Goal: Task Accomplishment & Management: Complete application form

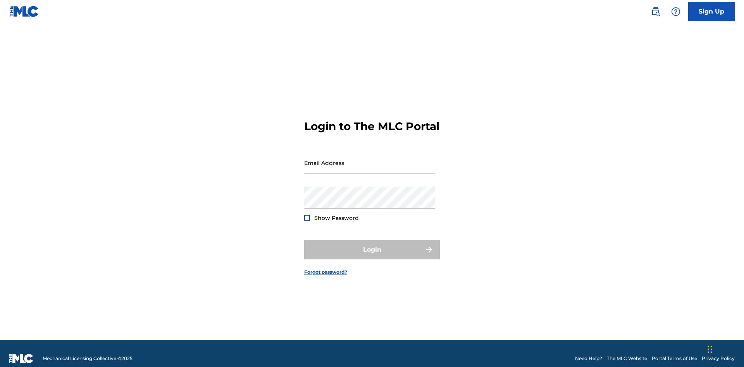
scroll to position [10, 0]
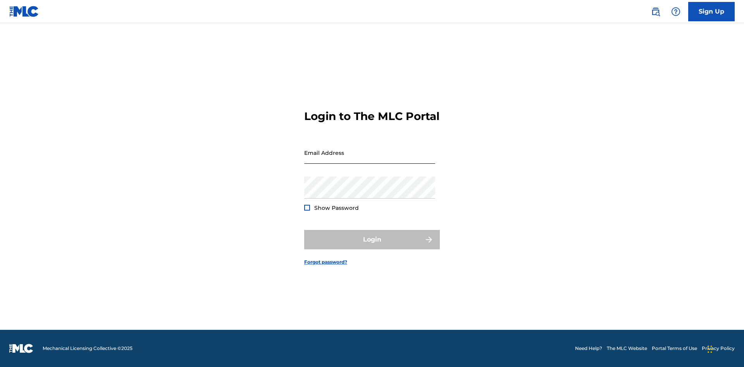
click at [369, 159] on input "Email Address" at bounding box center [369, 153] width 131 height 22
type input "[EMAIL_ADDRESS][DOMAIN_NAME]"
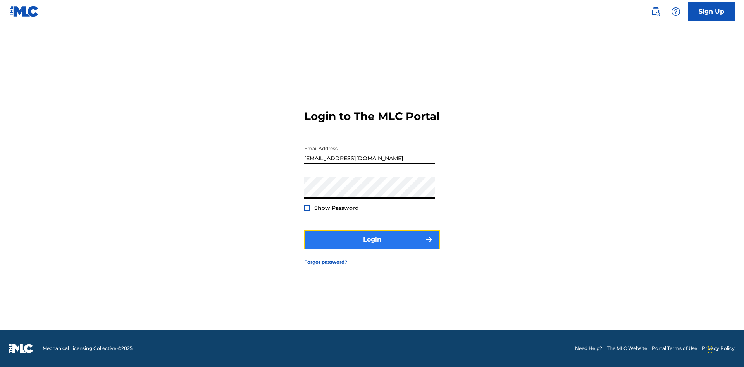
click at [372, 246] on button "Login" at bounding box center [372, 239] width 136 height 19
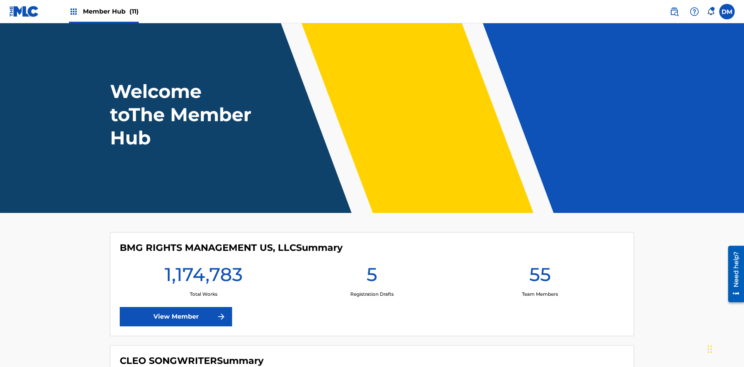
click at [110, 11] on span "Member Hub (11)" at bounding box center [111, 11] width 56 height 9
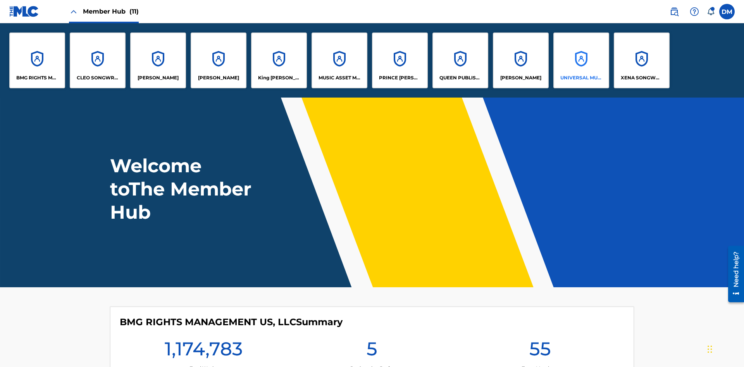
click at [581, 78] on p "UNIVERSAL MUSIC PUB GROUP" at bounding box center [581, 77] width 42 height 7
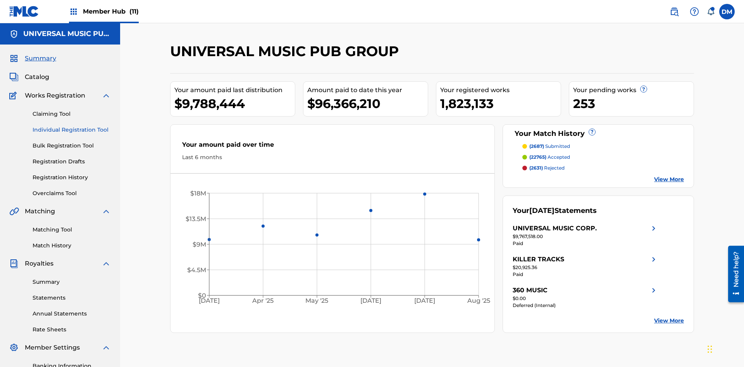
click at [72, 126] on link "Individual Registration Tool" at bounding box center [72, 130] width 78 height 8
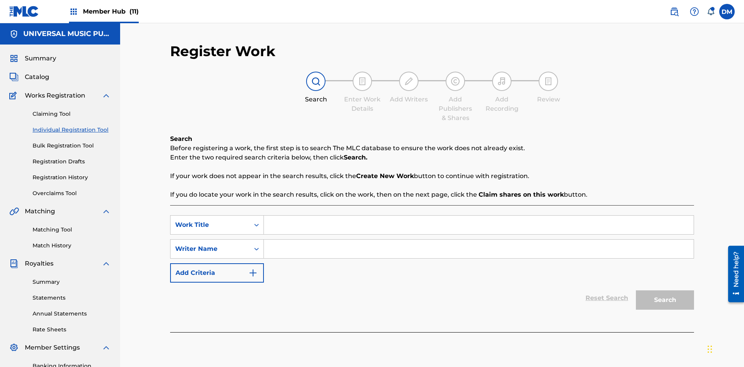
click at [478, 216] on input "Search Form" at bounding box center [478, 225] width 429 height 19
type input "Save At Writer-Add Roles Page After Adding Roles"
click at [478, 240] on input "Search Form" at bounding box center [478, 249] width 429 height 19
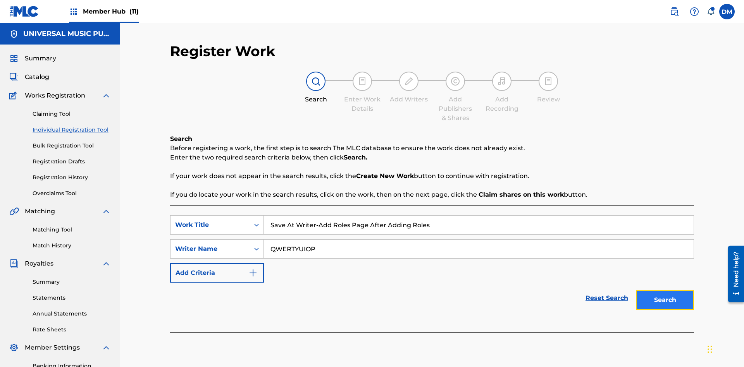
click at [665, 290] on button "Search" at bounding box center [665, 299] width 58 height 19
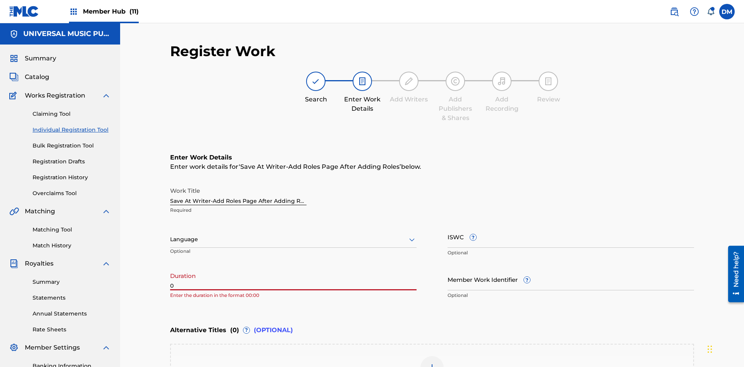
click at [293, 268] on input "0" at bounding box center [293, 279] width 246 height 22
type input "00:00"
click at [412, 235] on icon at bounding box center [411, 239] width 9 height 9
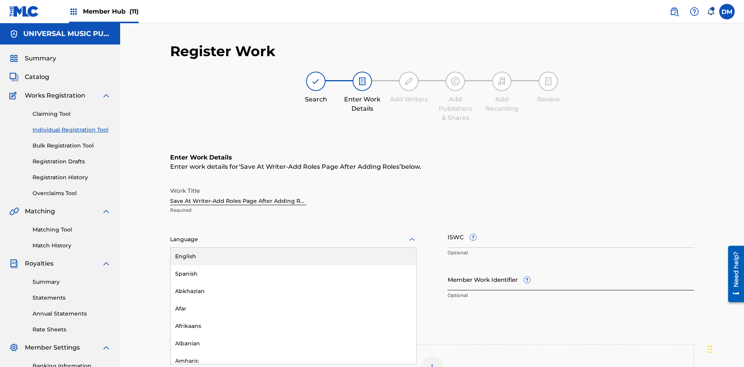
click at [293, 300] on div "Afar" at bounding box center [293, 308] width 246 height 17
click at [570, 268] on input "Member Work Identifier ?" at bounding box center [570, 279] width 246 height 22
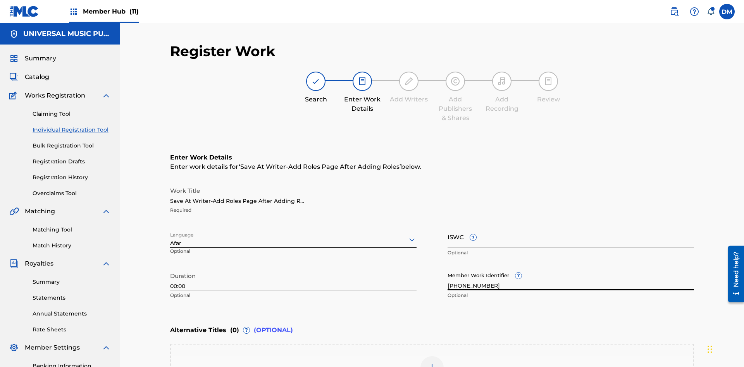
type input "2025.09.24.04"
click at [570, 226] on input "ISWC ?" at bounding box center [570, 237] width 246 height 22
type input "T-123.456.789-4"
click at [432, 363] on img at bounding box center [431, 367] width 9 height 9
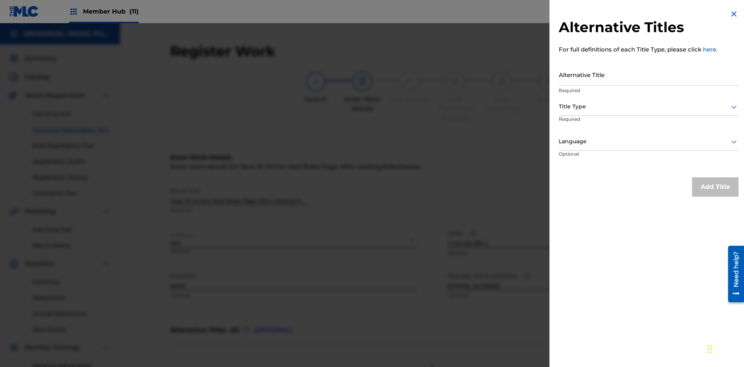
click at [648, 74] on input "Alternative Title" at bounding box center [648, 75] width 180 height 22
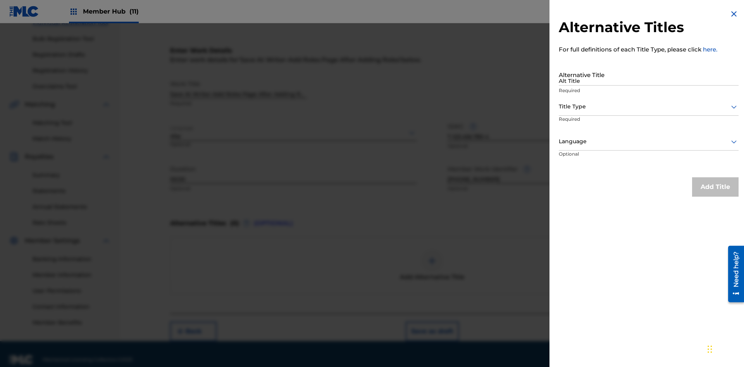
type input "Alt Title"
click at [648, 106] on div at bounding box center [648, 107] width 180 height 10
click at [648, 141] on div at bounding box center [648, 142] width 180 height 10
click at [715, 187] on button "Add Title" at bounding box center [715, 186] width 46 height 19
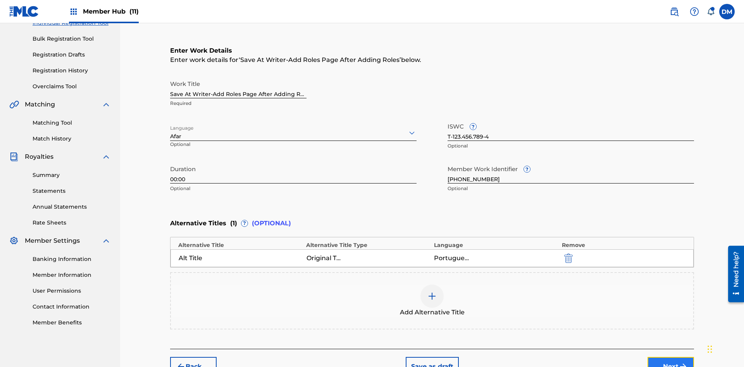
click at [670, 357] on button "Next" at bounding box center [670, 366] width 46 height 19
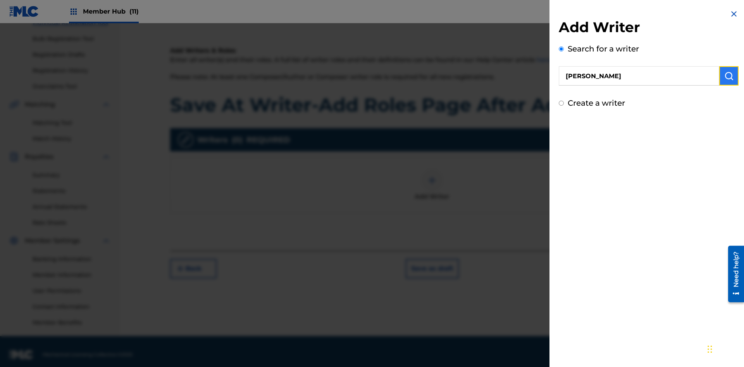
click at [728, 76] on img "submit" at bounding box center [728, 75] width 9 height 9
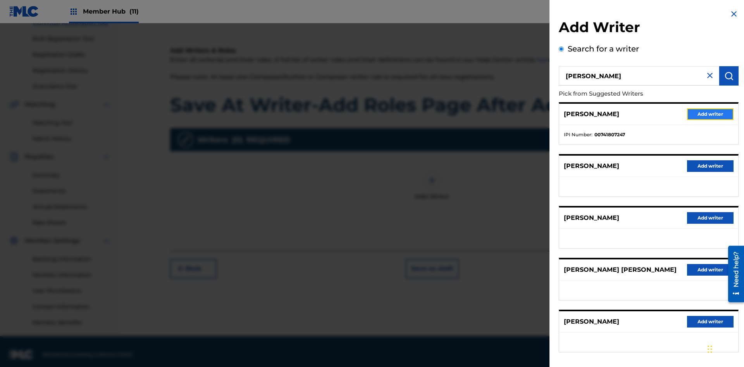
click at [710, 114] on button "Add writer" at bounding box center [710, 114] width 46 height 12
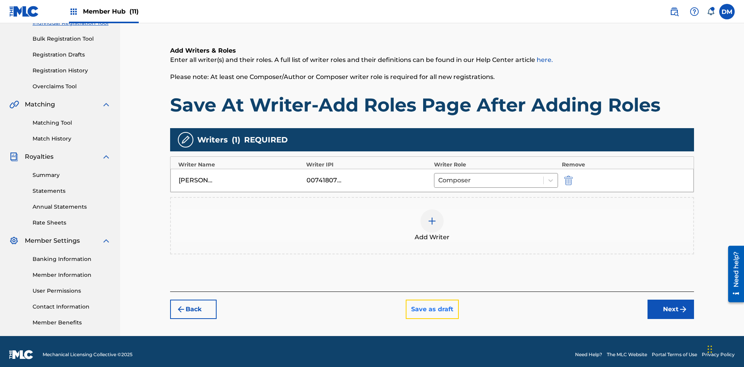
click at [431, 304] on button "Save as draft" at bounding box center [431, 309] width 53 height 19
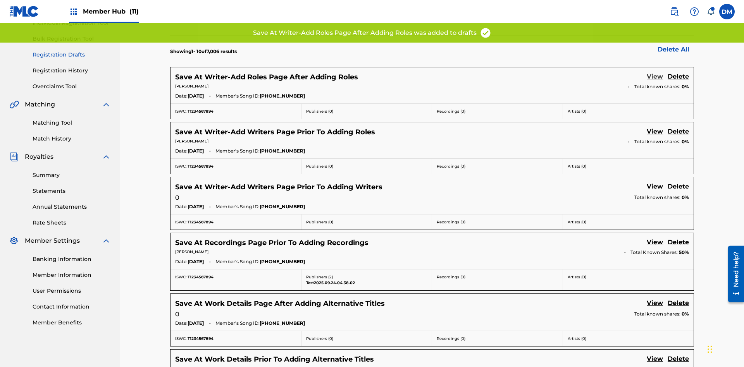
click at [654, 72] on link "View" at bounding box center [654, 77] width 16 height 10
